Goal: Navigation & Orientation: Find specific page/section

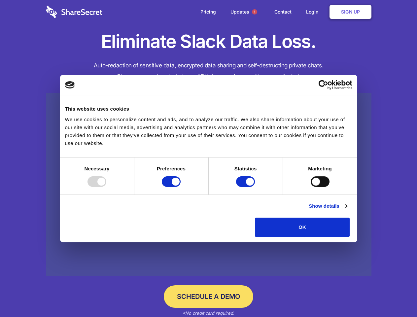
click at [106, 187] on div at bounding box center [96, 181] width 19 height 11
click at [181, 187] on input "Preferences" at bounding box center [171, 181] width 19 height 11
checkbox input "false"
click at [246, 187] on input "Statistics" at bounding box center [245, 181] width 19 height 11
checkbox input "false"
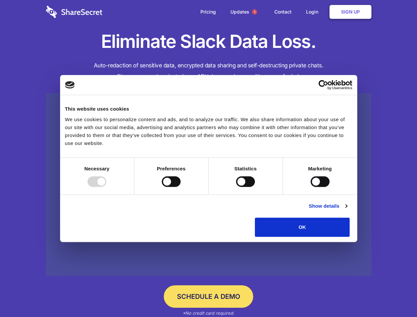
click at [311, 187] on input "Marketing" at bounding box center [320, 181] width 19 height 11
checkbox input "true"
click at [347, 210] on link "Show details" at bounding box center [328, 206] width 38 height 8
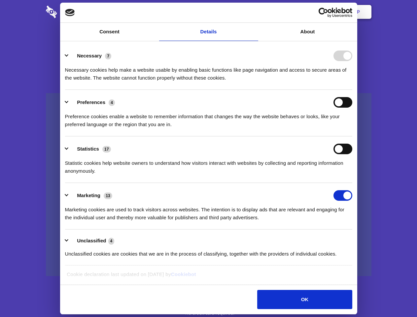
click at [352, 136] on li "Preferences 4 Preference cookies enable a website to remember information that …" at bounding box center [208, 113] width 287 height 47
click at [254, 12] on span "1" at bounding box center [254, 11] width 5 height 5
